Goal: Task Accomplishment & Management: Manage account settings

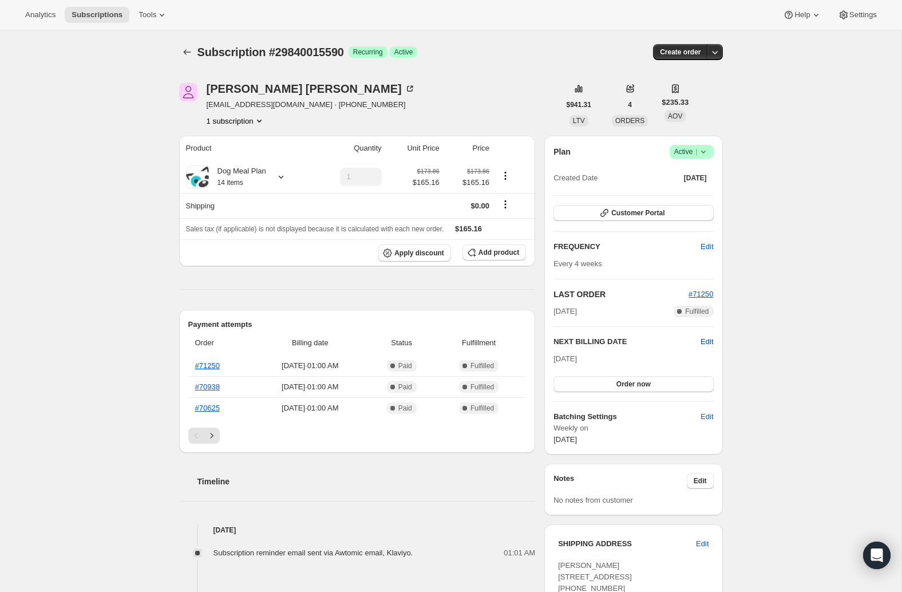
click at [708, 341] on span "Edit" at bounding box center [707, 341] width 13 height 11
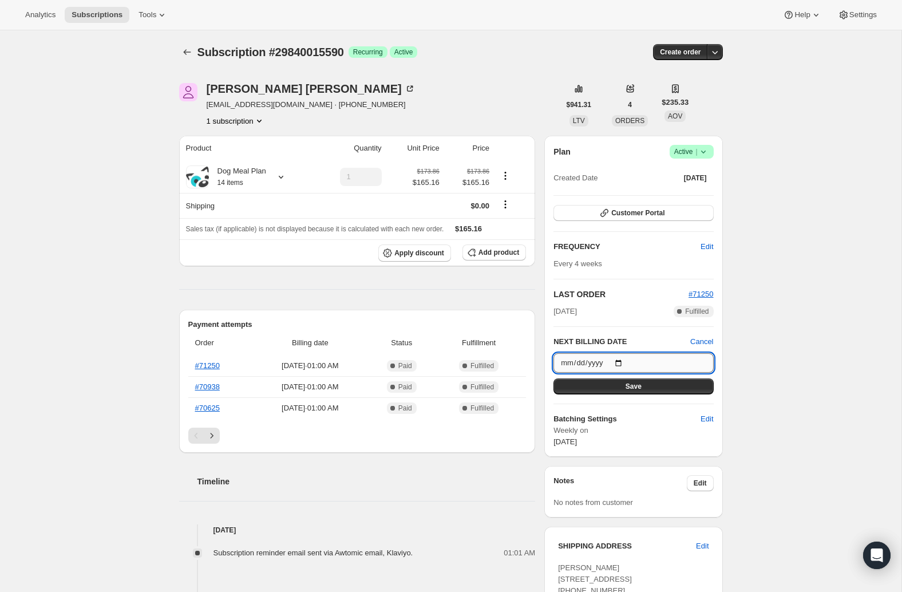
drag, startPoint x: 614, startPoint y: 359, endPoint x: 623, endPoint y: 361, distance: 9.3
click at [614, 359] on input "2025-08-28" at bounding box center [633, 362] width 160 height 19
click at [625, 363] on input "2025-08-28" at bounding box center [633, 362] width 160 height 19
click at [614, 363] on input "2025-09-28" at bounding box center [633, 362] width 160 height 19
drag, startPoint x: 627, startPoint y: 361, endPoint x: 632, endPoint y: 370, distance: 10.0
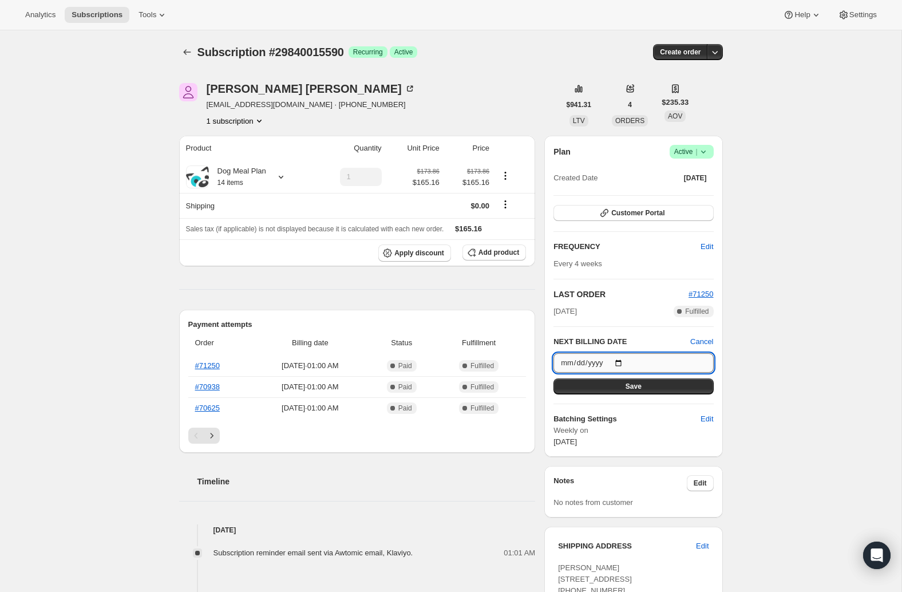
click at [628, 362] on input "2025-09-28" at bounding box center [633, 362] width 160 height 19
type input "2025-09-11"
click at [624, 362] on input "2025-09-11" at bounding box center [633, 362] width 160 height 19
click at [787, 358] on div "Subscription #29840015590. This page is ready Subscription #29840015590 Success…" at bounding box center [450, 506] width 901 height 953
click at [669, 386] on button "Save" at bounding box center [633, 386] width 160 height 16
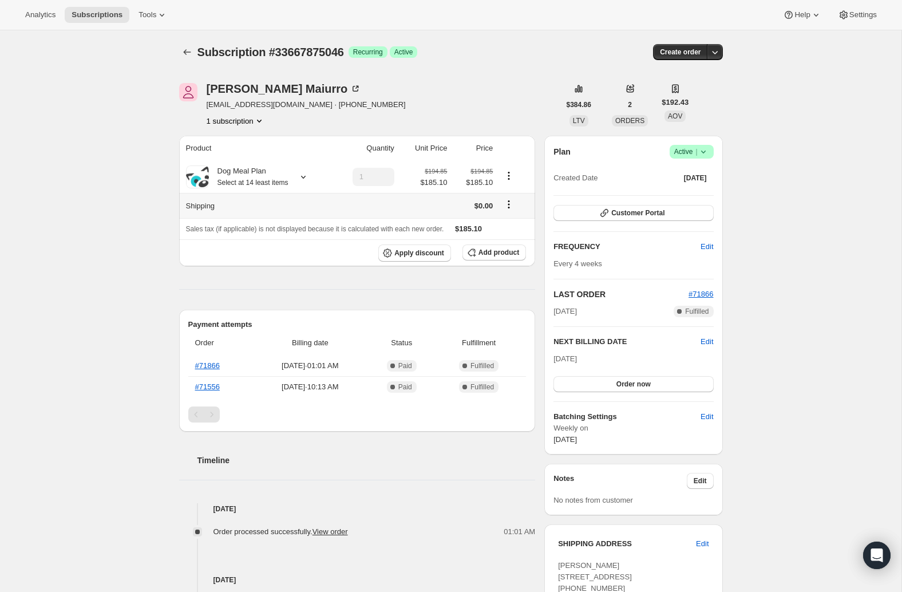
click at [237, 200] on th "Shipping" at bounding box center [255, 205] width 153 height 25
click at [307, 176] on icon at bounding box center [303, 176] width 11 height 11
